Goal: Navigation & Orientation: Find specific page/section

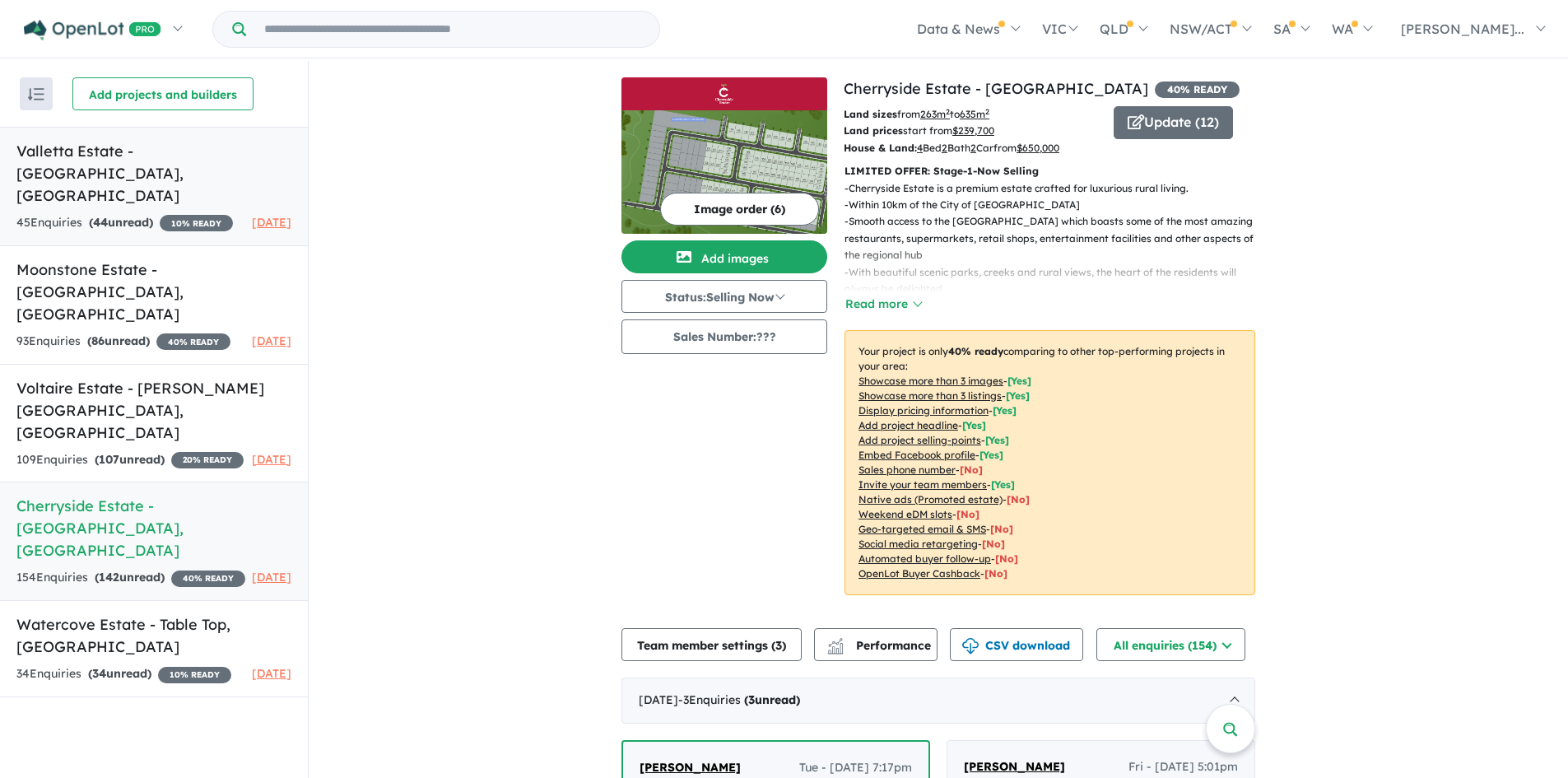
click at [88, 146] on h5 "Valletta Estate - Tarneit , VIC" at bounding box center [154, 174] width 275 height 66
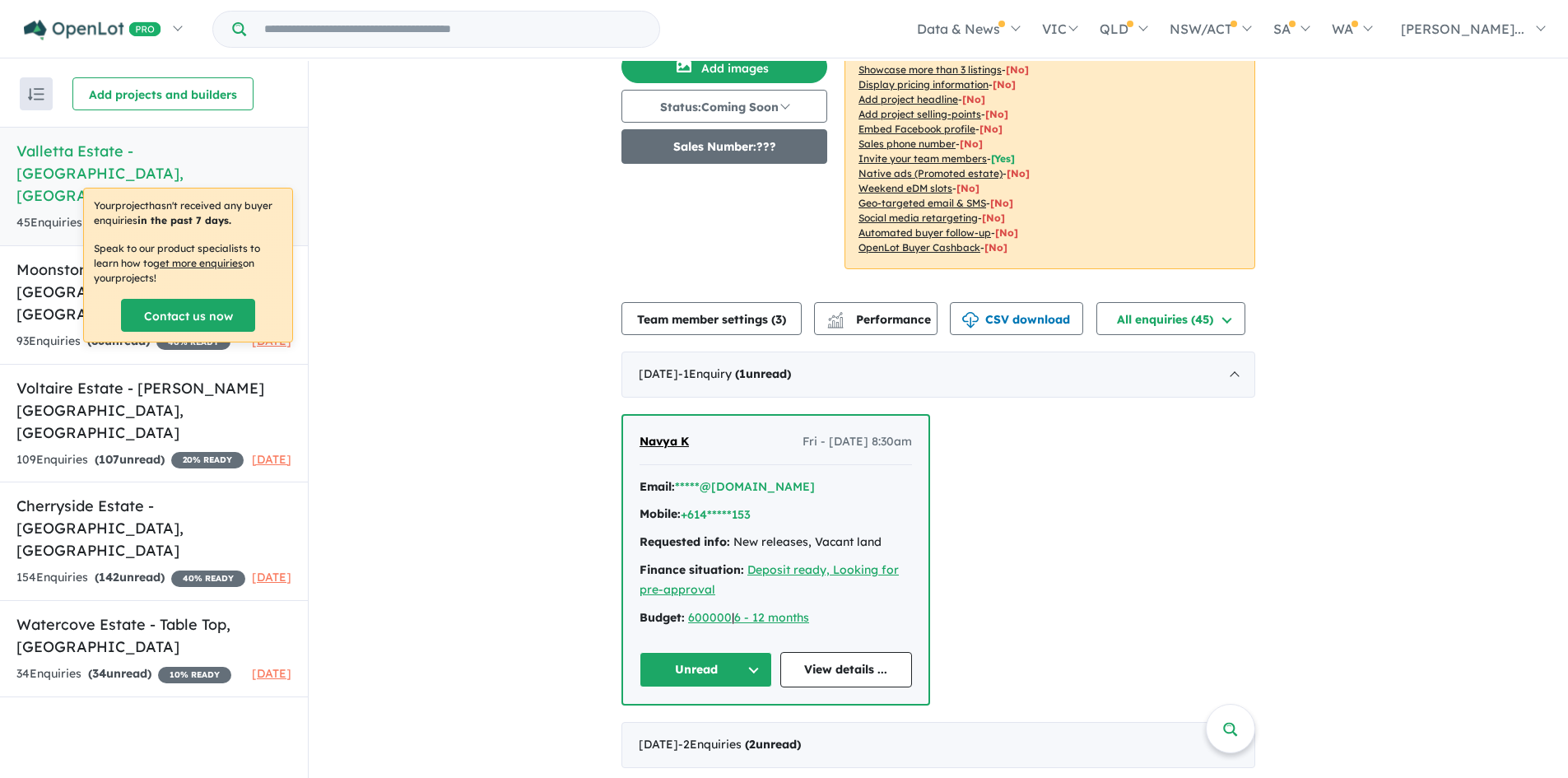
scroll to position [165, 0]
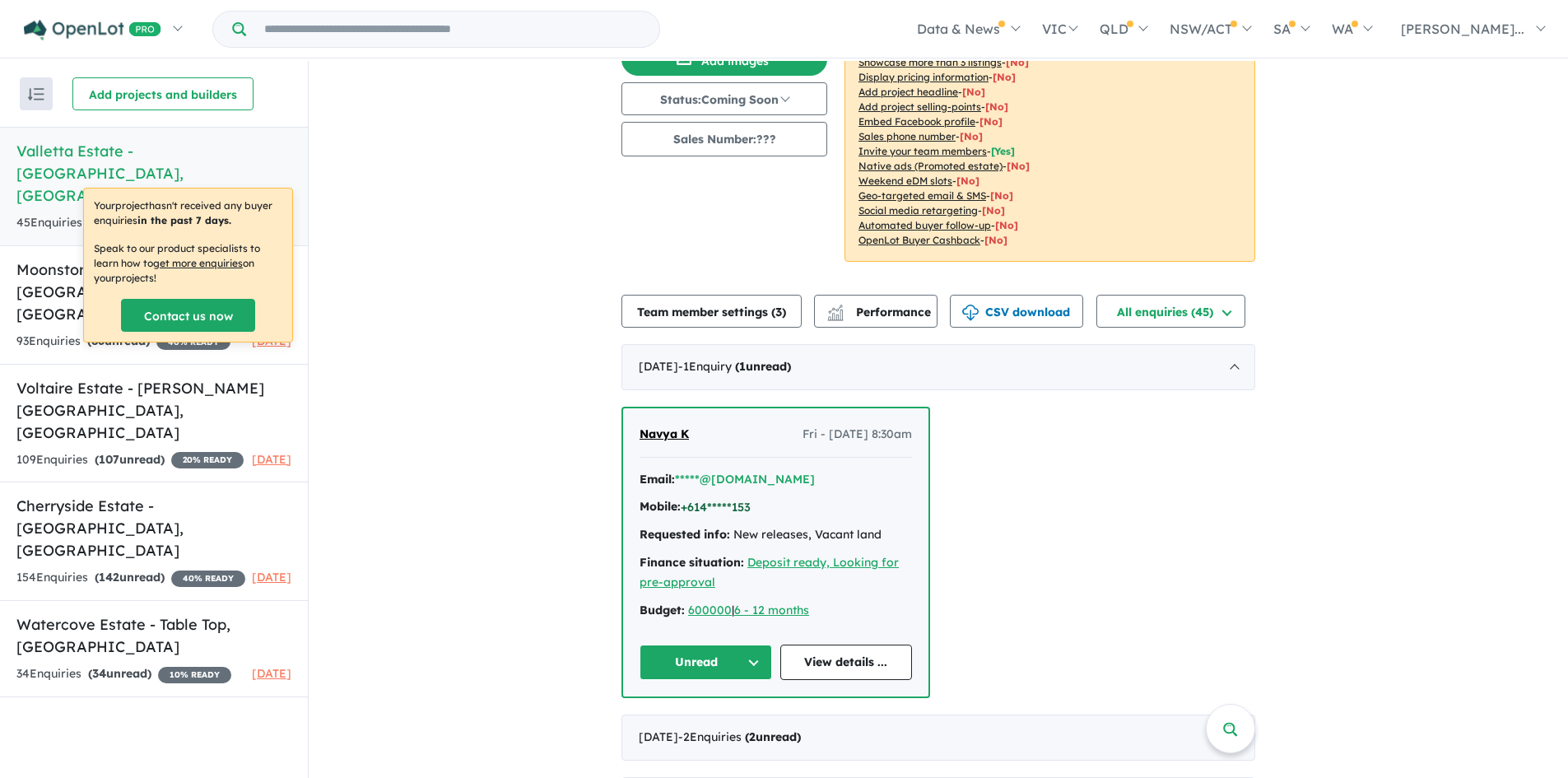
click at [705, 504] on button "+614*****153" at bounding box center [716, 508] width 70 height 18
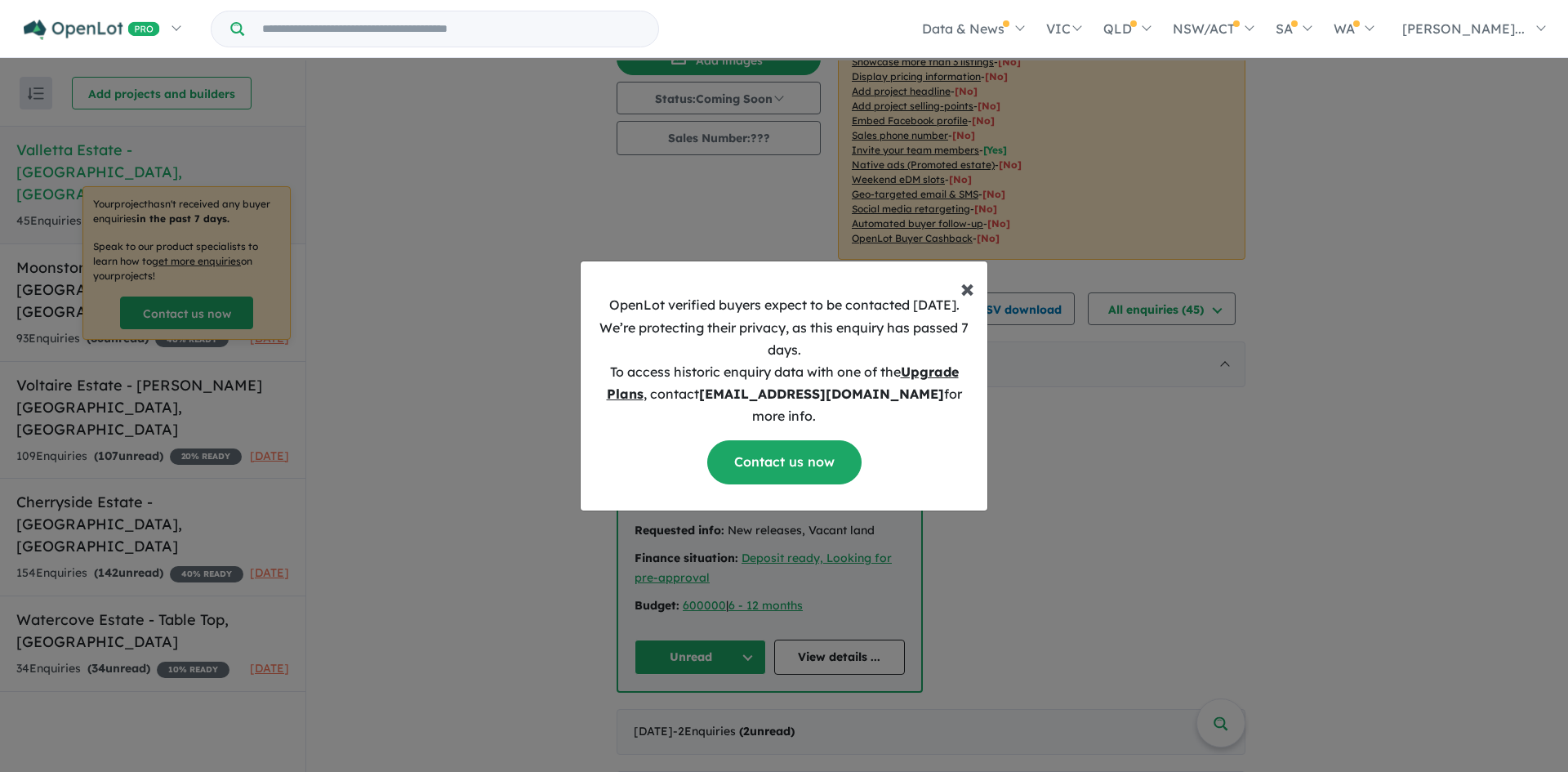
click at [967, 302] on span "×" at bounding box center [967, 287] width 14 height 33
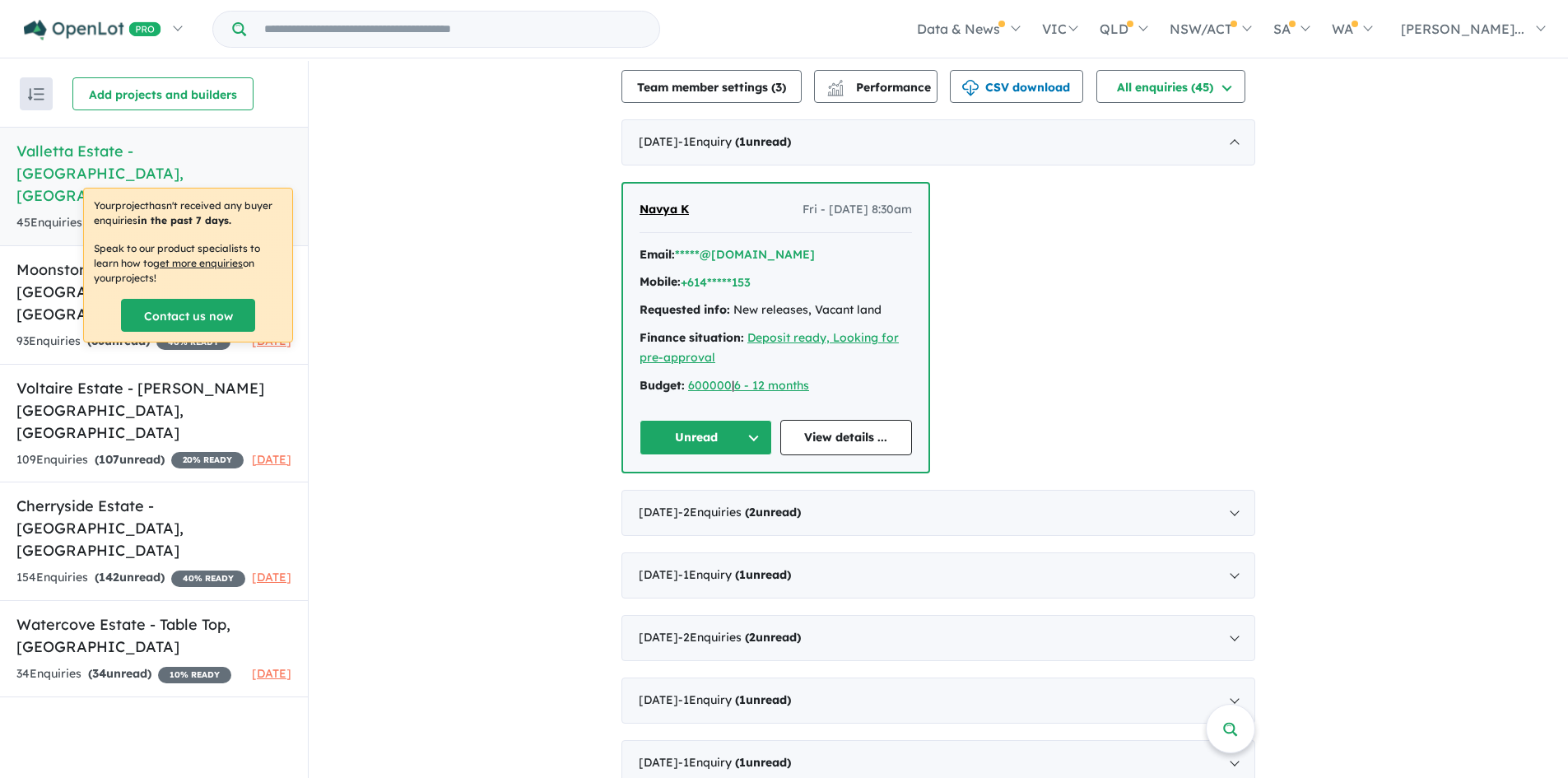
scroll to position [411, 0]
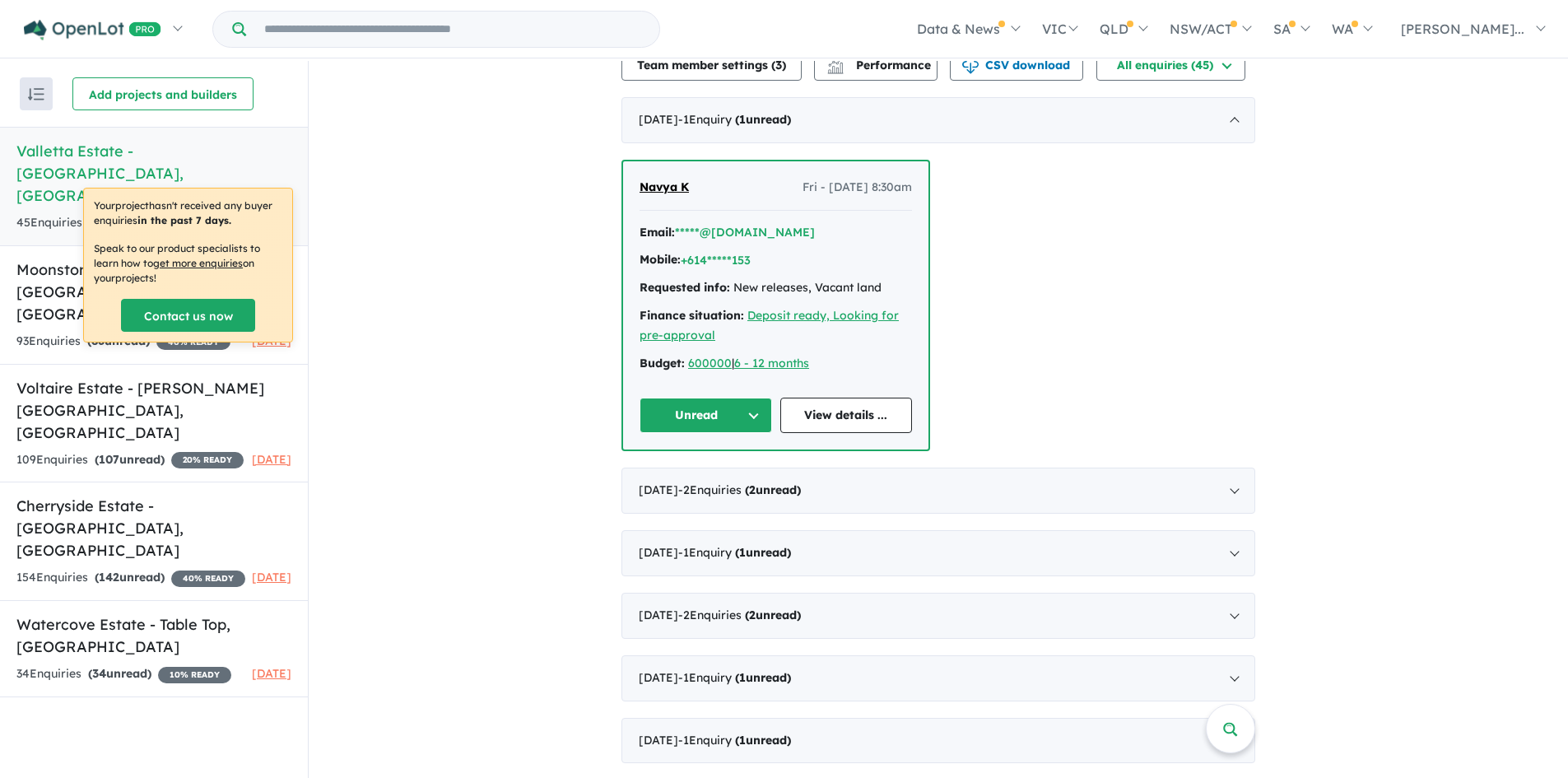
click at [463, 372] on div "View 5 projects in your account Valletta Estate - Tarneit 10 % READY Land sizes…" at bounding box center [939, 681] width 1260 height 2066
click at [395, 248] on div "View 5 projects in your account Valletta Estate - Tarneit 10 % READY Land sizes…" at bounding box center [939, 681] width 1260 height 2066
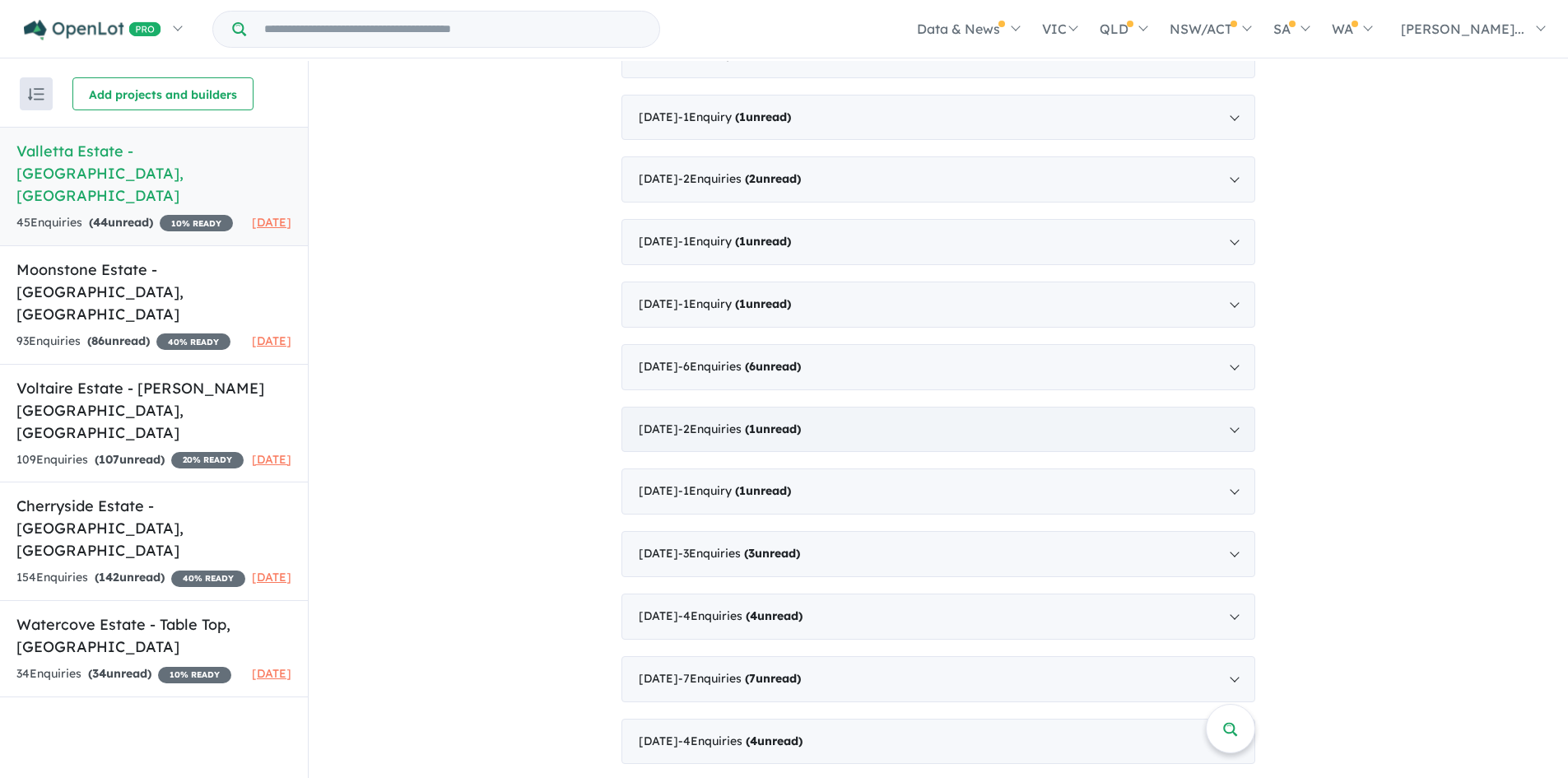
scroll to position [3, 0]
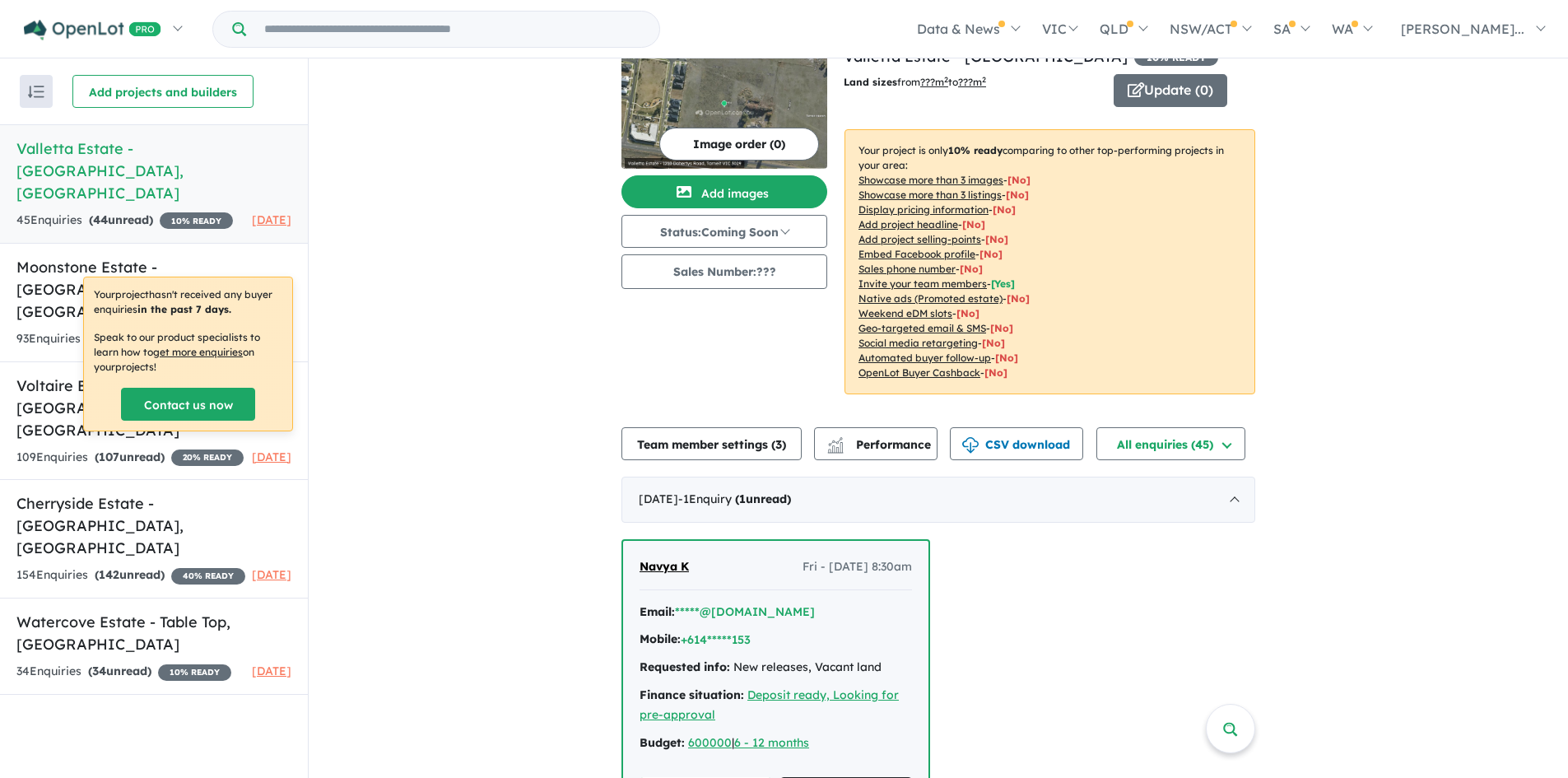
scroll to position [0, 0]
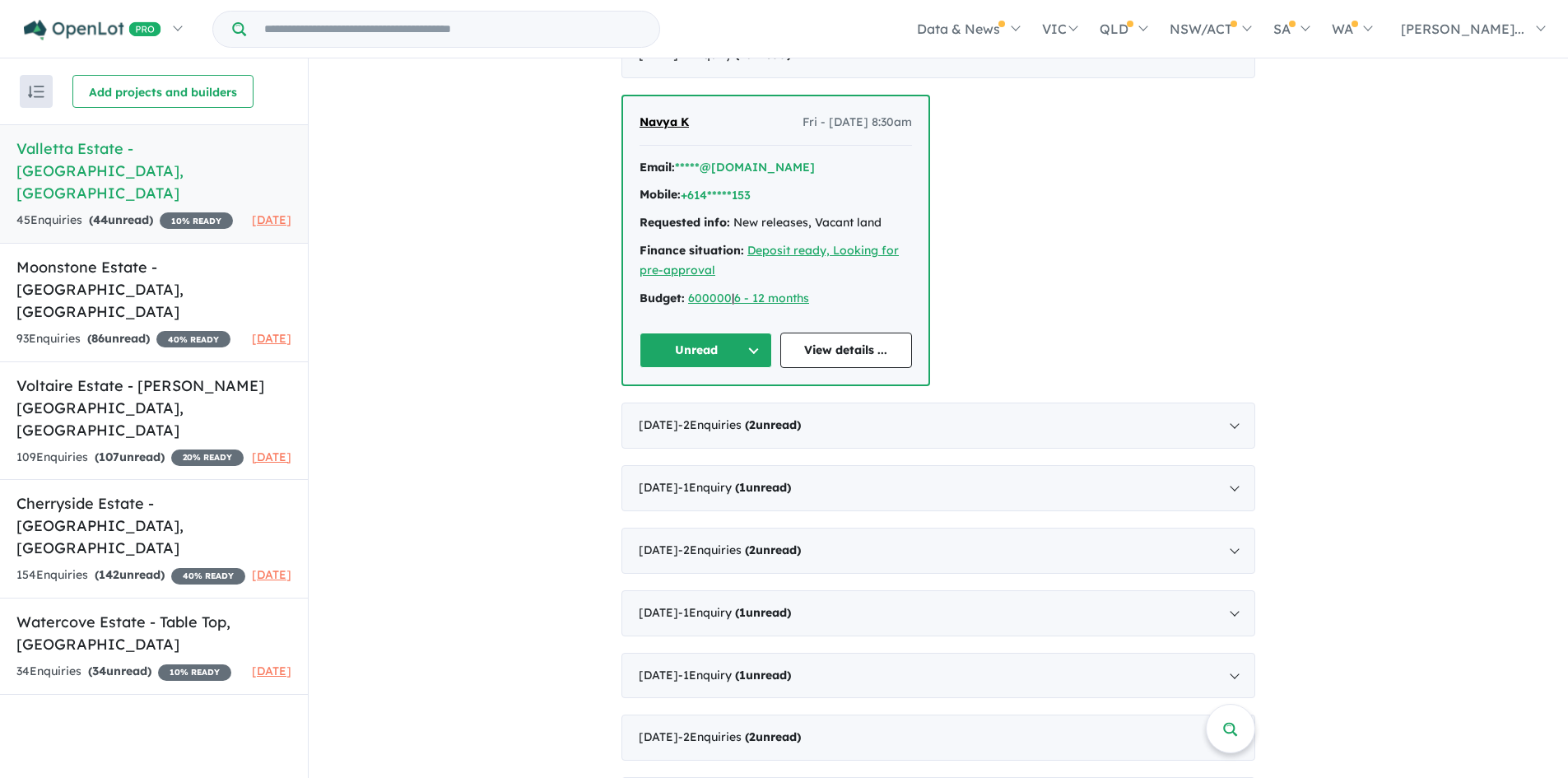
scroll to position [494, 0]
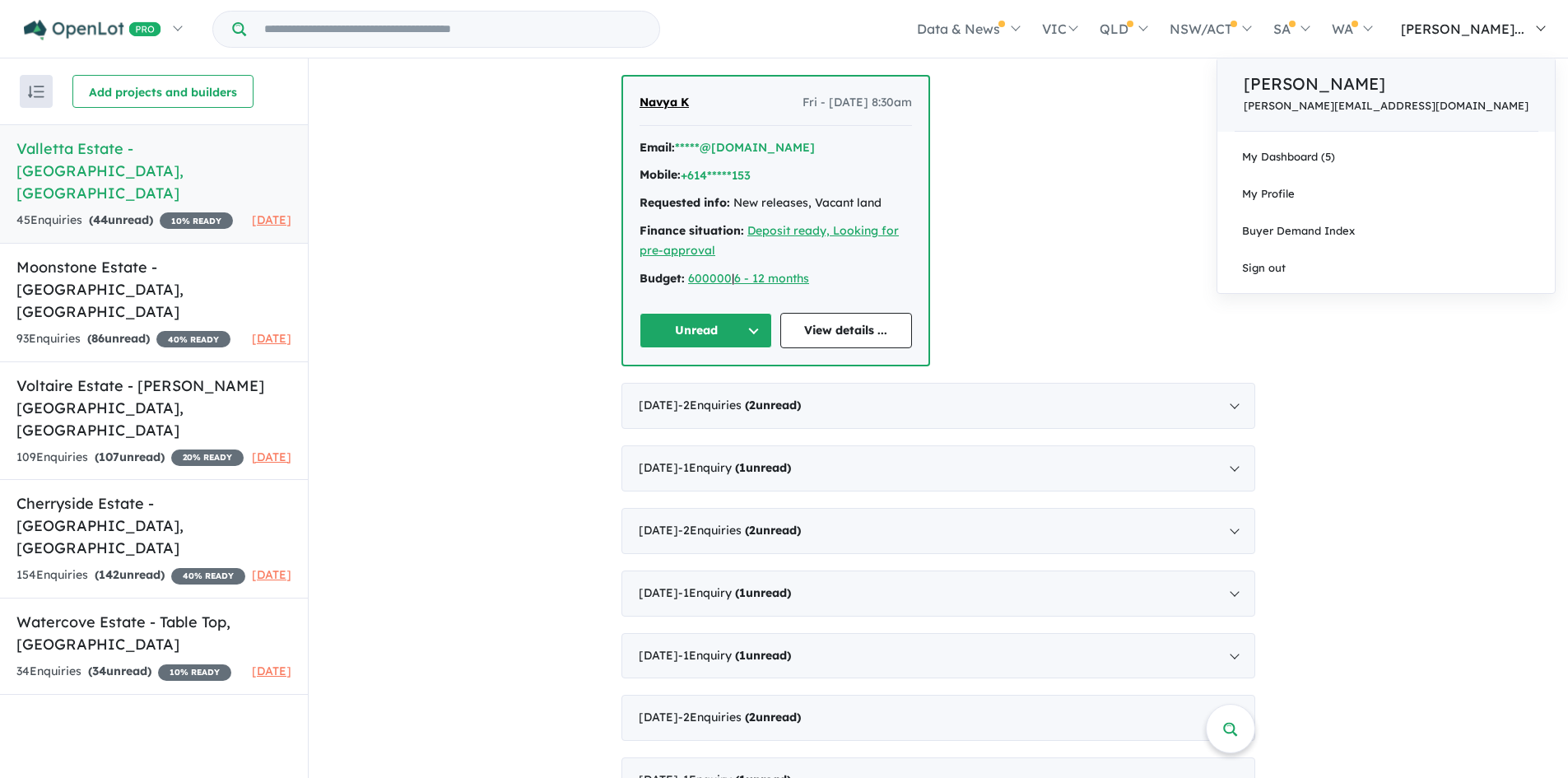
click at [1464, 89] on p "[PERSON_NAME]" at bounding box center [1387, 83] width 285 height 24
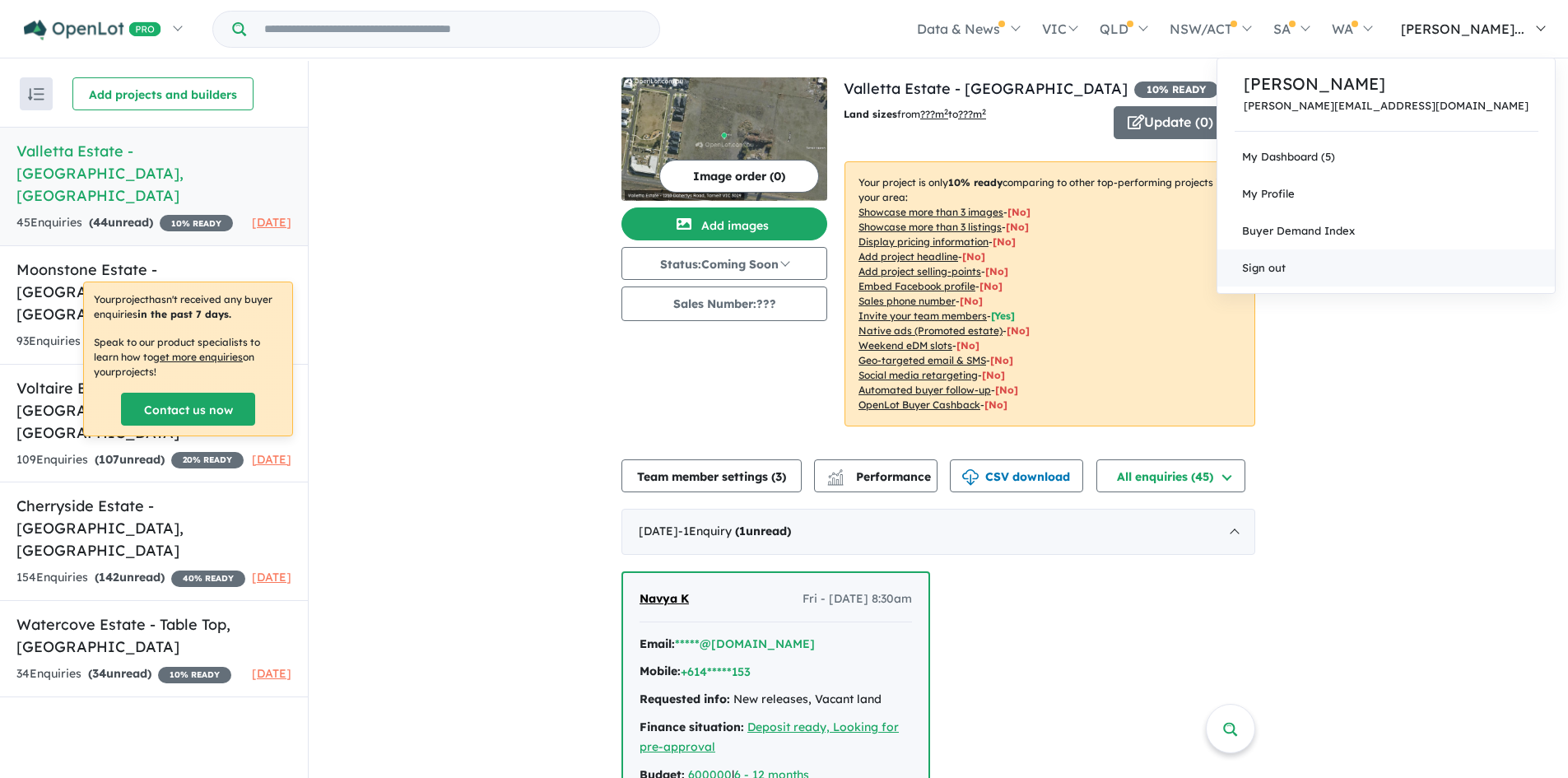
click at [1426, 277] on link "Sign out" at bounding box center [1387, 268] width 337 height 37
